Goal: Navigation & Orientation: Find specific page/section

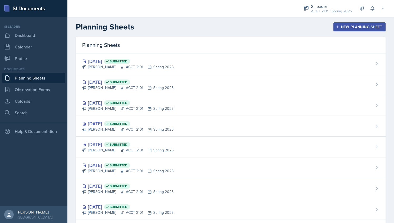
click at [32, 78] on link "Planning Sheets" at bounding box center [33, 78] width 63 height 11
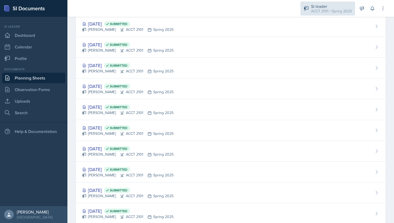
click at [344, 14] on div "Si leader ACCT 2101 / Spring 2025" at bounding box center [327, 9] width 54 height 14
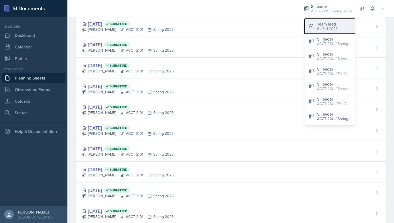
click at [331, 25] on div "Team lead" at bounding box center [327, 24] width 21 height 6
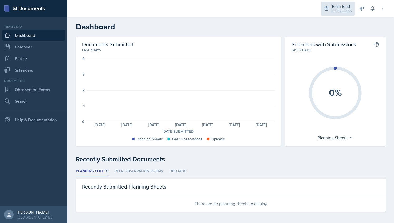
click at [335, 6] on div "Team lead" at bounding box center [341, 6] width 21 height 6
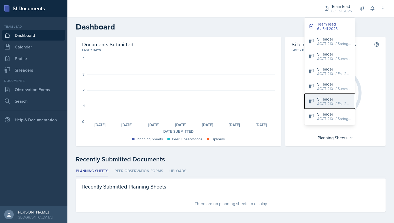
click at [341, 100] on div "Si leader" at bounding box center [334, 99] width 34 height 6
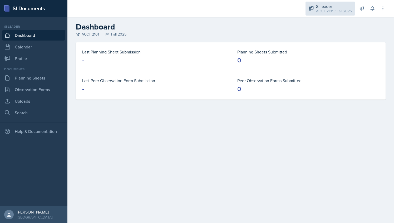
click at [351, 7] on div "Si leader" at bounding box center [334, 6] width 36 height 6
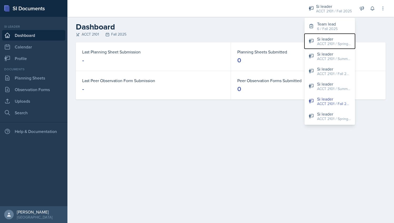
drag, startPoint x: 338, startPoint y: 43, endPoint x: 328, endPoint y: 35, distance: 12.2
click at [334, 38] on div "Si leader" at bounding box center [334, 39] width 34 height 6
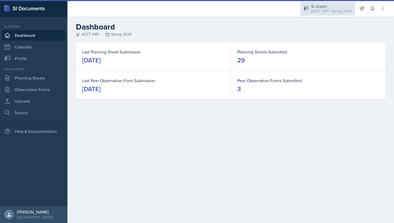
click at [347, 4] on div "Si leader" at bounding box center [331, 6] width 41 height 6
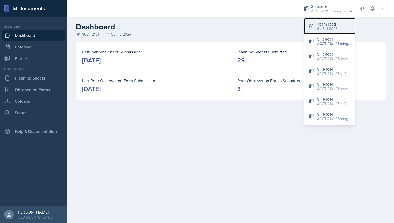
click at [345, 28] on button "Team lead 6 / Fall 2025" at bounding box center [329, 26] width 51 height 15
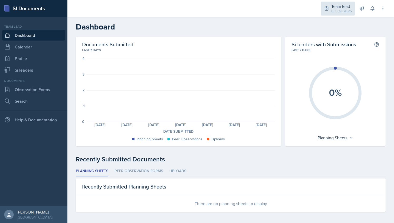
click at [342, 10] on div "6 / Fall 2025" at bounding box center [341, 11] width 21 height 6
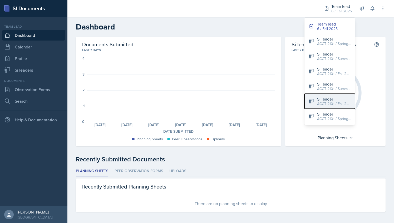
click at [344, 101] on div "ACCT 2101 / Fall 2025" at bounding box center [334, 104] width 34 height 6
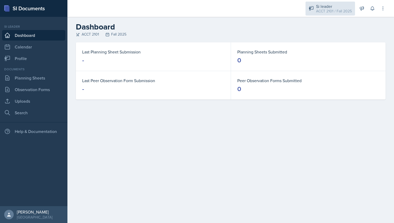
click at [334, 8] on div "Si leader" at bounding box center [334, 6] width 36 height 6
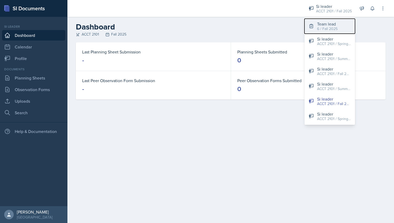
click at [335, 22] on div "Team lead" at bounding box center [327, 24] width 21 height 6
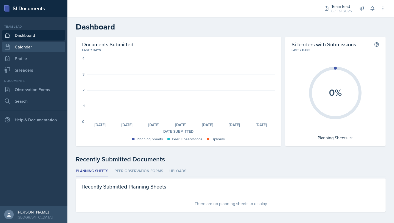
click at [39, 47] on link "Calendar" at bounding box center [33, 47] width 63 height 11
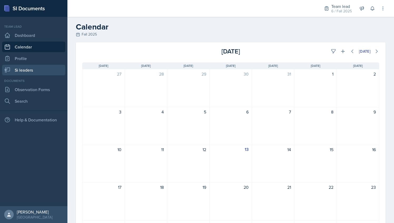
click at [39, 69] on link "Si leaders" at bounding box center [33, 70] width 63 height 11
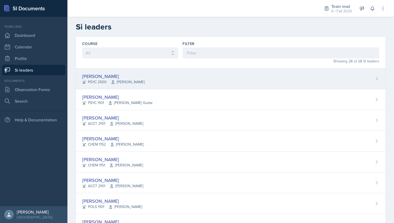
click at [294, 77] on div "[PERSON_NAME] PSYC 2500 [PERSON_NAME]" at bounding box center [230, 78] width 309 height 21
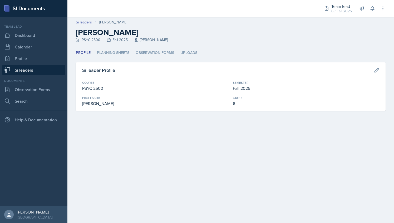
click at [122, 50] on li "Planning Sheets" at bounding box center [113, 53] width 32 height 10
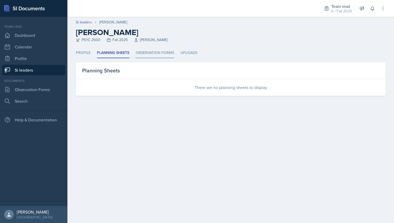
click at [162, 56] on li "Observation Forms" at bounding box center [154, 53] width 38 height 10
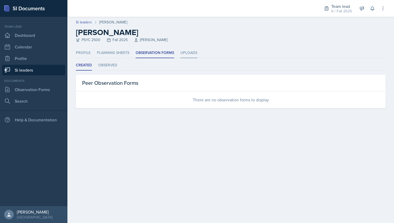
click at [195, 53] on li "Uploads" at bounding box center [188, 53] width 17 height 10
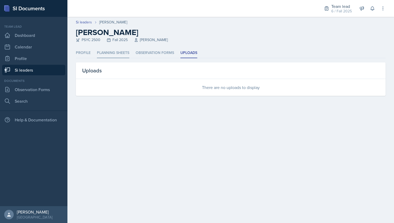
drag, startPoint x: 141, startPoint y: 56, endPoint x: 125, endPoint y: 54, distance: 15.9
click at [141, 56] on li "Observation Forms" at bounding box center [154, 53] width 38 height 10
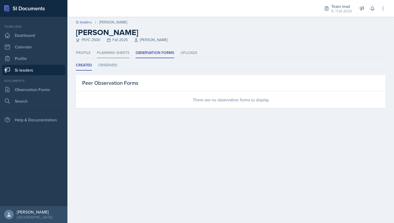
click at [119, 54] on li "Planning Sheets" at bounding box center [113, 53] width 32 height 10
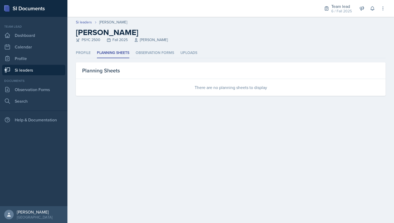
click at [29, 69] on link "Si leaders" at bounding box center [33, 70] width 63 height 11
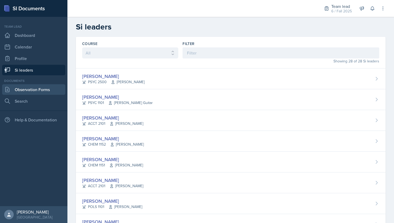
click at [48, 89] on link "Observation Forms" at bounding box center [33, 89] width 63 height 11
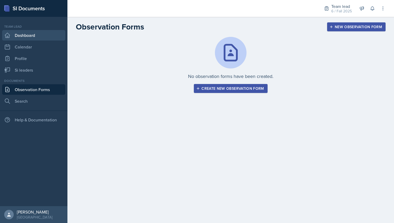
click at [43, 35] on link "Dashboard" at bounding box center [33, 35] width 63 height 11
